Goal: Information Seeking & Learning: Learn about a topic

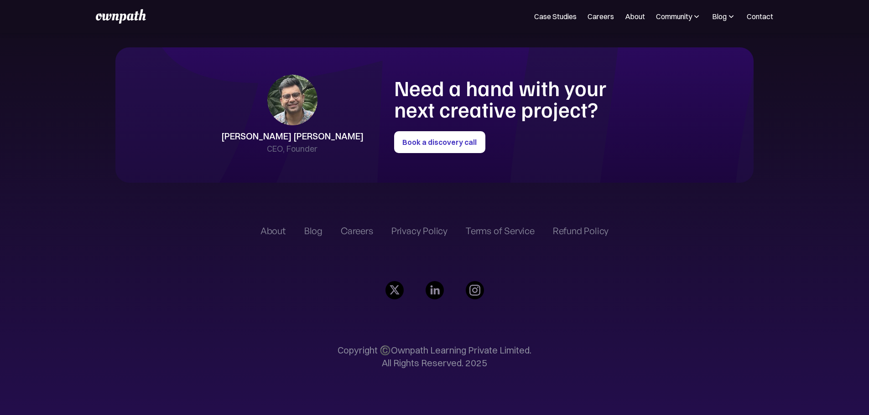
scroll to position [2553, 0]
click at [480, 281] on img at bounding box center [475, 290] width 18 height 18
click at [534, 21] on link "Case Studies" at bounding box center [555, 16] width 42 height 11
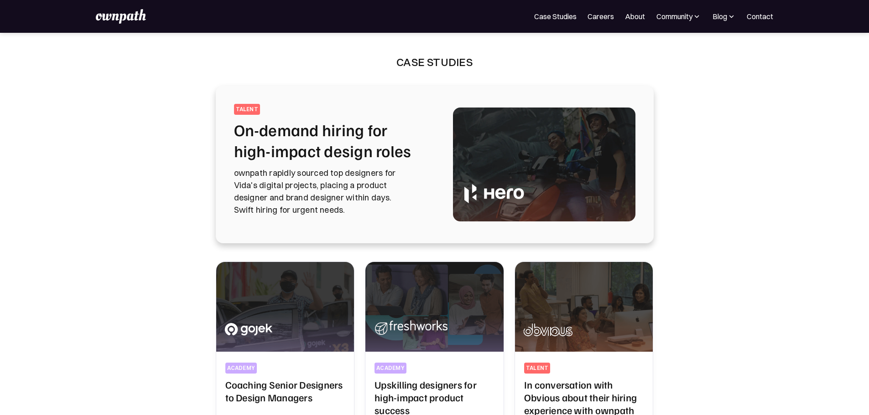
click at [309, 126] on h2 "On-demand hiring for high-impact design roles" at bounding box center [332, 140] width 197 height 42
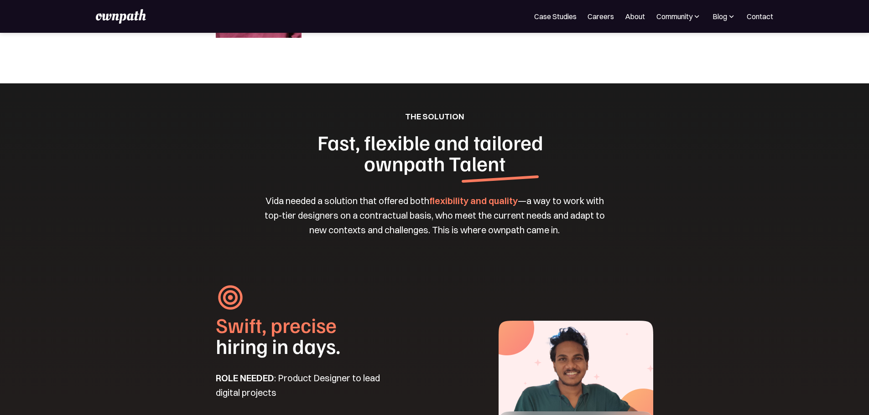
scroll to position [988, 0]
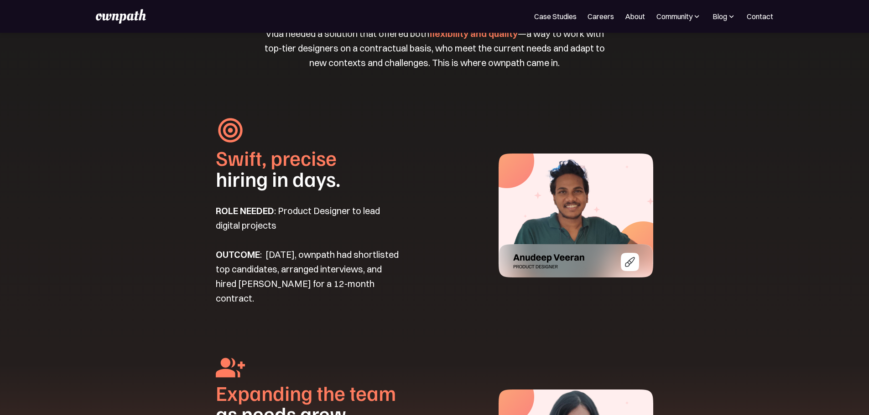
click at [635, 227] on img at bounding box center [575, 216] width 155 height 124
click at [625, 18] on link "About" at bounding box center [635, 16] width 20 height 11
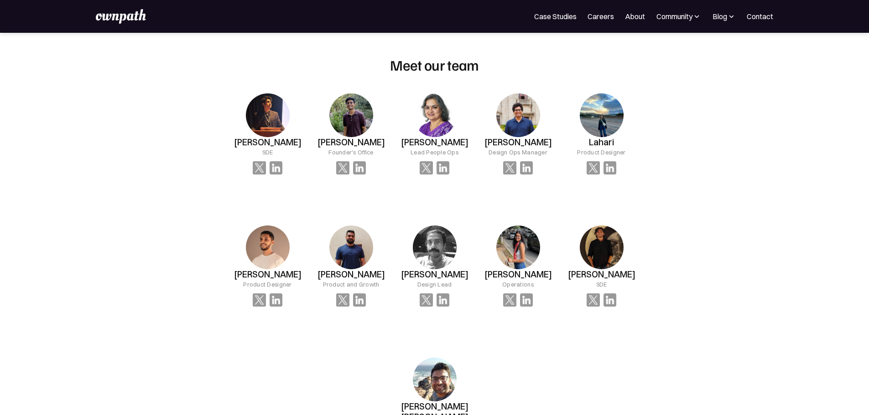
scroll to position [623, 0]
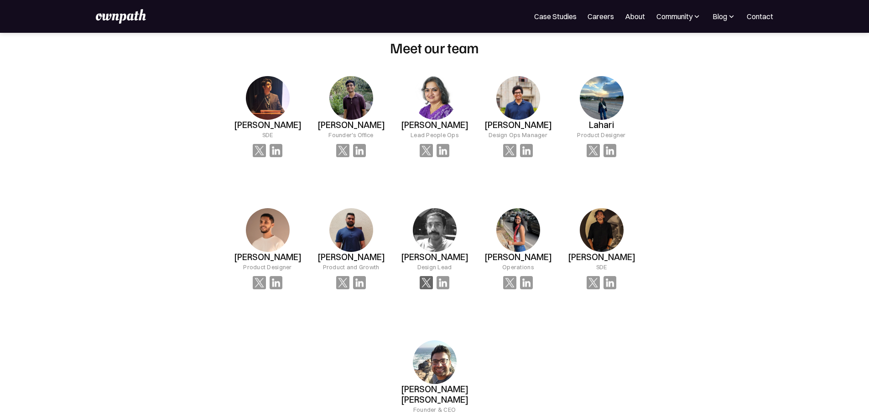
click at [429, 276] on img at bounding box center [426, 282] width 13 height 13
click at [424, 276] on img at bounding box center [426, 282] width 13 height 13
click at [439, 276] on img at bounding box center [442, 282] width 13 height 13
click at [440, 252] on h3 "[PERSON_NAME]" at bounding box center [434, 257] width 67 height 10
click at [440, 208] on img at bounding box center [435, 230] width 44 height 44
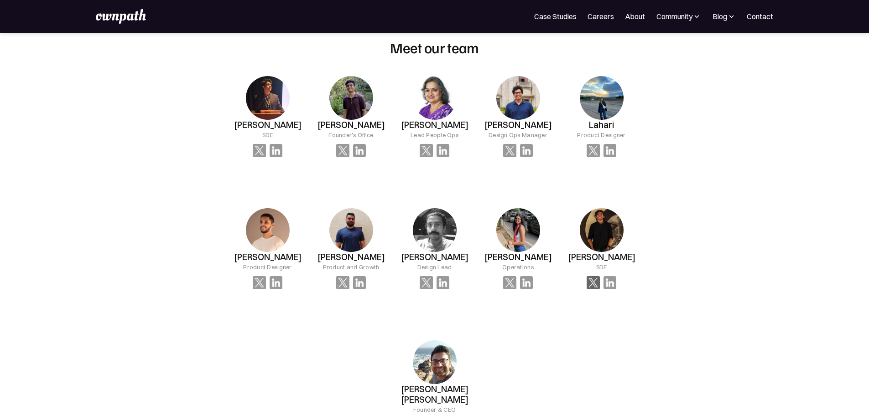
click at [586, 276] on img at bounding box center [592, 282] width 13 height 13
